Goal: Find specific page/section

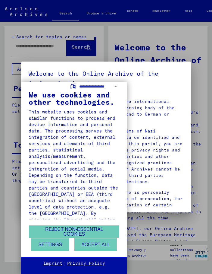
click at [96, 249] on button "Accept all" at bounding box center [96, 244] width 43 height 12
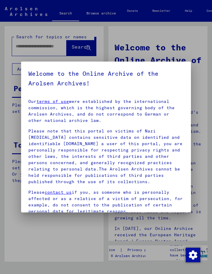
click at [79, 49] on div at bounding box center [106, 137] width 212 height 274
click at [208, 95] on div at bounding box center [106, 137] width 212 height 274
click at [165, 43] on div at bounding box center [106, 137] width 212 height 274
click at [41, 48] on div at bounding box center [106, 137] width 212 height 274
click at [87, 50] on div at bounding box center [106, 137] width 212 height 274
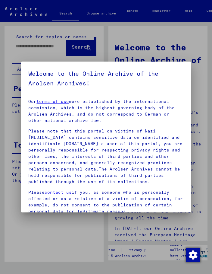
click at [44, 50] on div at bounding box center [106, 137] width 212 height 274
click at [45, 52] on div at bounding box center [106, 137] width 212 height 274
click at [42, 54] on div at bounding box center [106, 137] width 212 height 274
click at [40, 54] on div at bounding box center [106, 137] width 212 height 274
click at [39, 54] on div at bounding box center [106, 137] width 212 height 274
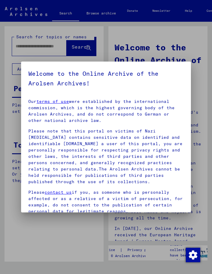
click at [38, 56] on div at bounding box center [106, 137] width 212 height 274
click at [40, 56] on div at bounding box center [106, 137] width 212 height 274
click at [43, 57] on div at bounding box center [106, 137] width 212 height 274
click at [43, 56] on div at bounding box center [106, 137] width 212 height 274
click at [43, 58] on div at bounding box center [106, 137] width 212 height 274
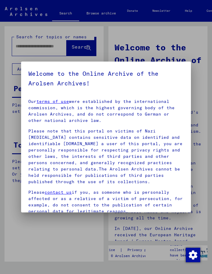
click at [49, 54] on div at bounding box center [106, 137] width 212 height 274
click at [48, 55] on div at bounding box center [106, 137] width 212 height 274
click at [49, 53] on div at bounding box center [106, 137] width 212 height 274
click at [51, 54] on div at bounding box center [106, 137] width 212 height 274
click at [52, 51] on div at bounding box center [106, 137] width 212 height 274
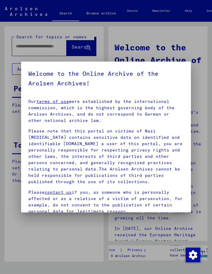
click at [53, 48] on div at bounding box center [106, 137] width 212 height 274
click at [42, 45] on div at bounding box center [106, 137] width 212 height 274
click at [35, 49] on div at bounding box center [106, 137] width 212 height 274
click at [36, 53] on div at bounding box center [106, 137] width 212 height 274
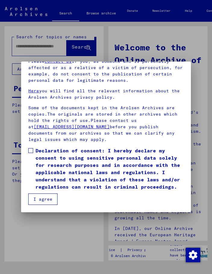
scroll to position [67, 0]
